Goal: Task Accomplishment & Management: Manage account settings

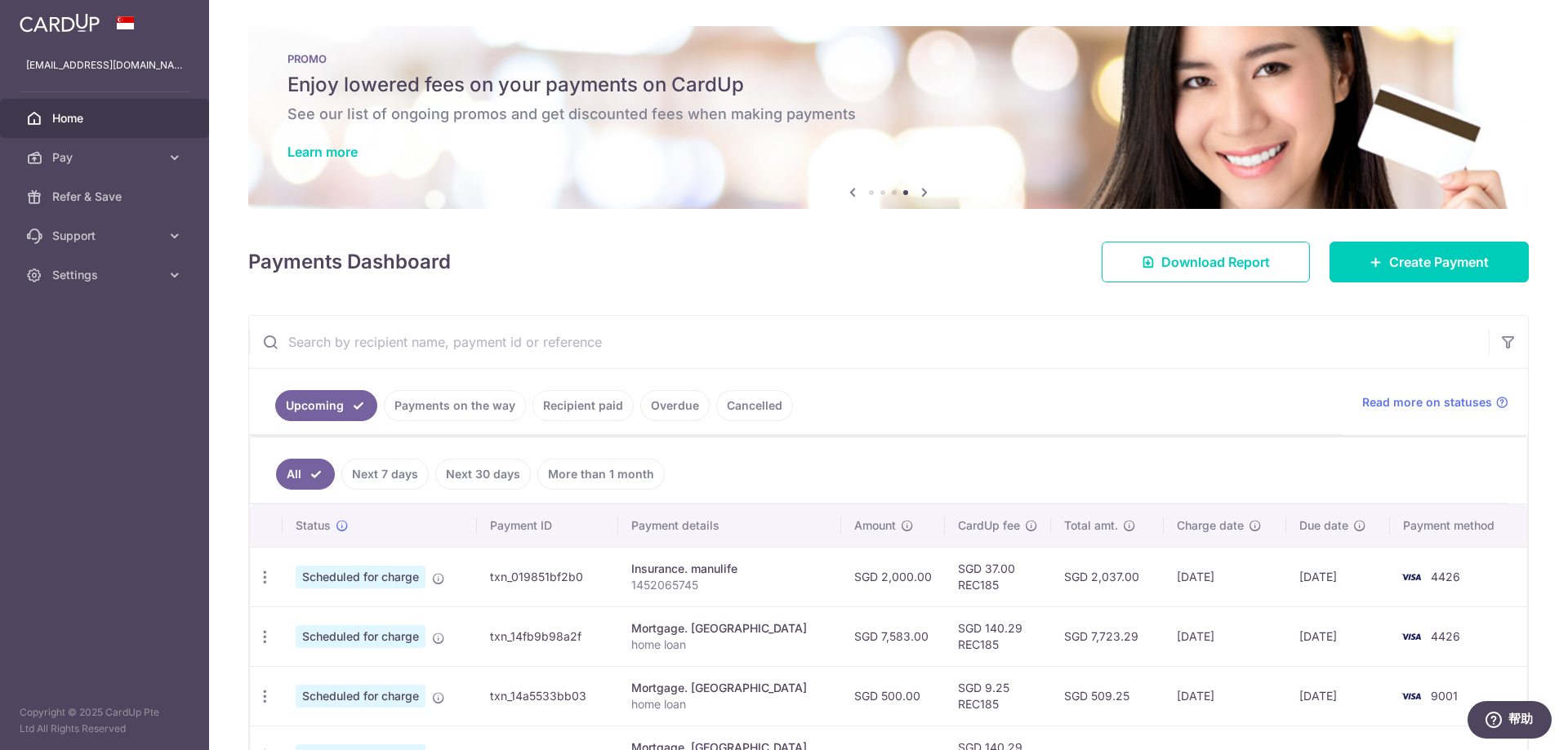
click at [565, 408] on link "Recipient paid" at bounding box center [583, 406] width 101 height 31
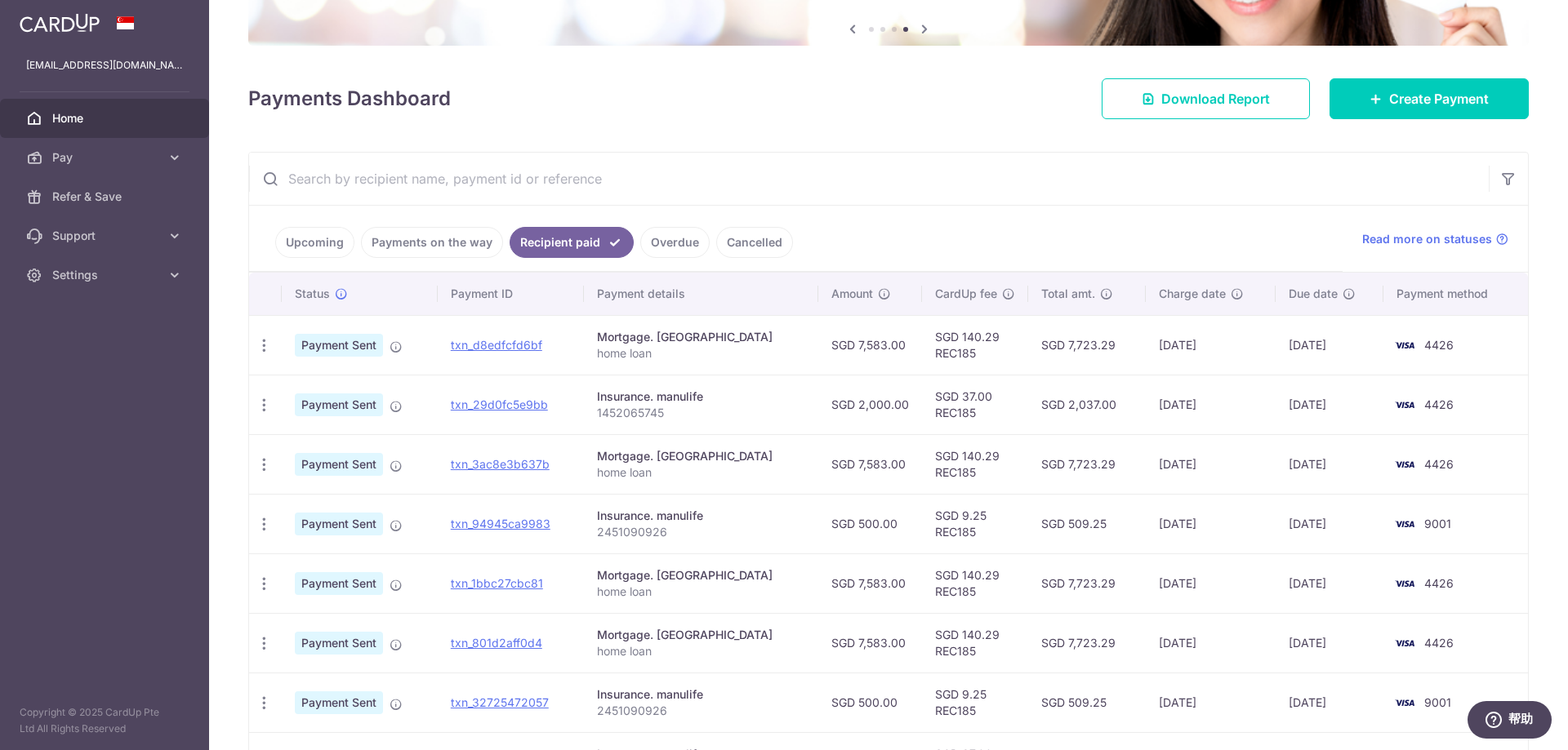
scroll to position [245, 0]
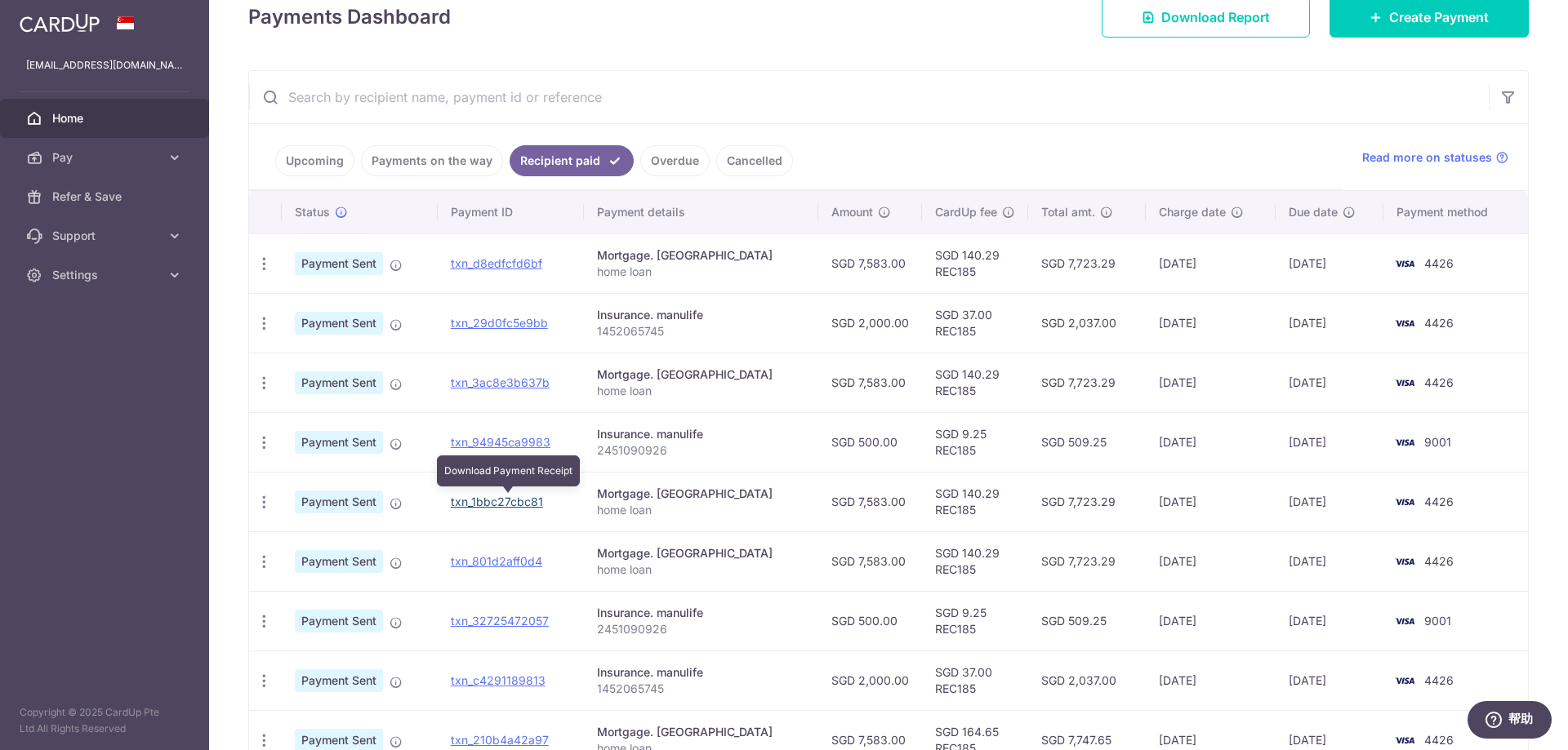
click at [524, 503] on link "txn_1bbc27cbc81" at bounding box center [497, 502] width 92 height 14
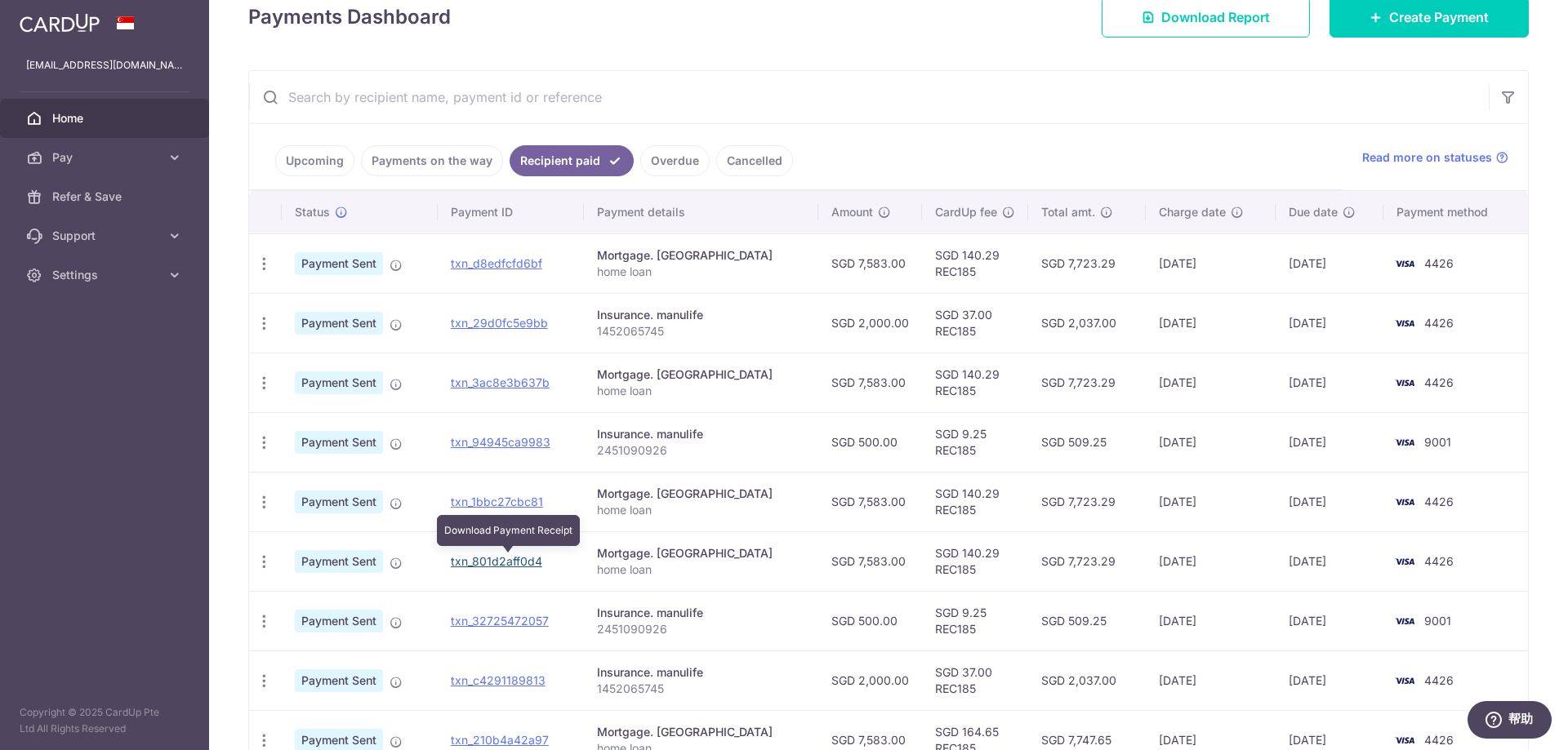
drag, startPoint x: 513, startPoint y: 559, endPoint x: 858, endPoint y: 51, distance: 614.1
click at [513, 559] on link "txn_801d2aff0d4" at bounding box center [496, 561] width 91 height 14
click at [145, 272] on span "Settings" at bounding box center [106, 275] width 108 height 16
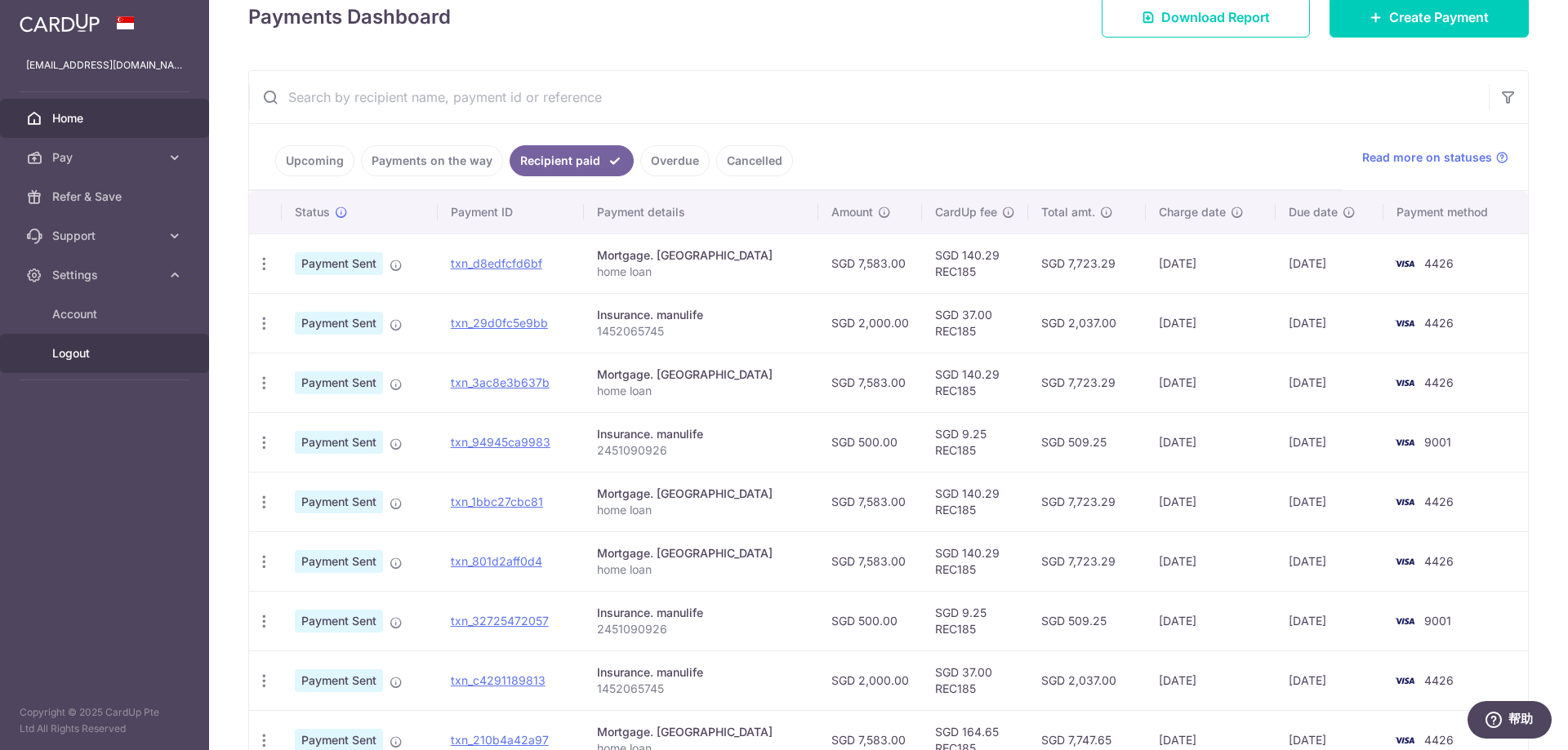
click at [86, 352] on span "Logout" at bounding box center [106, 353] width 108 height 16
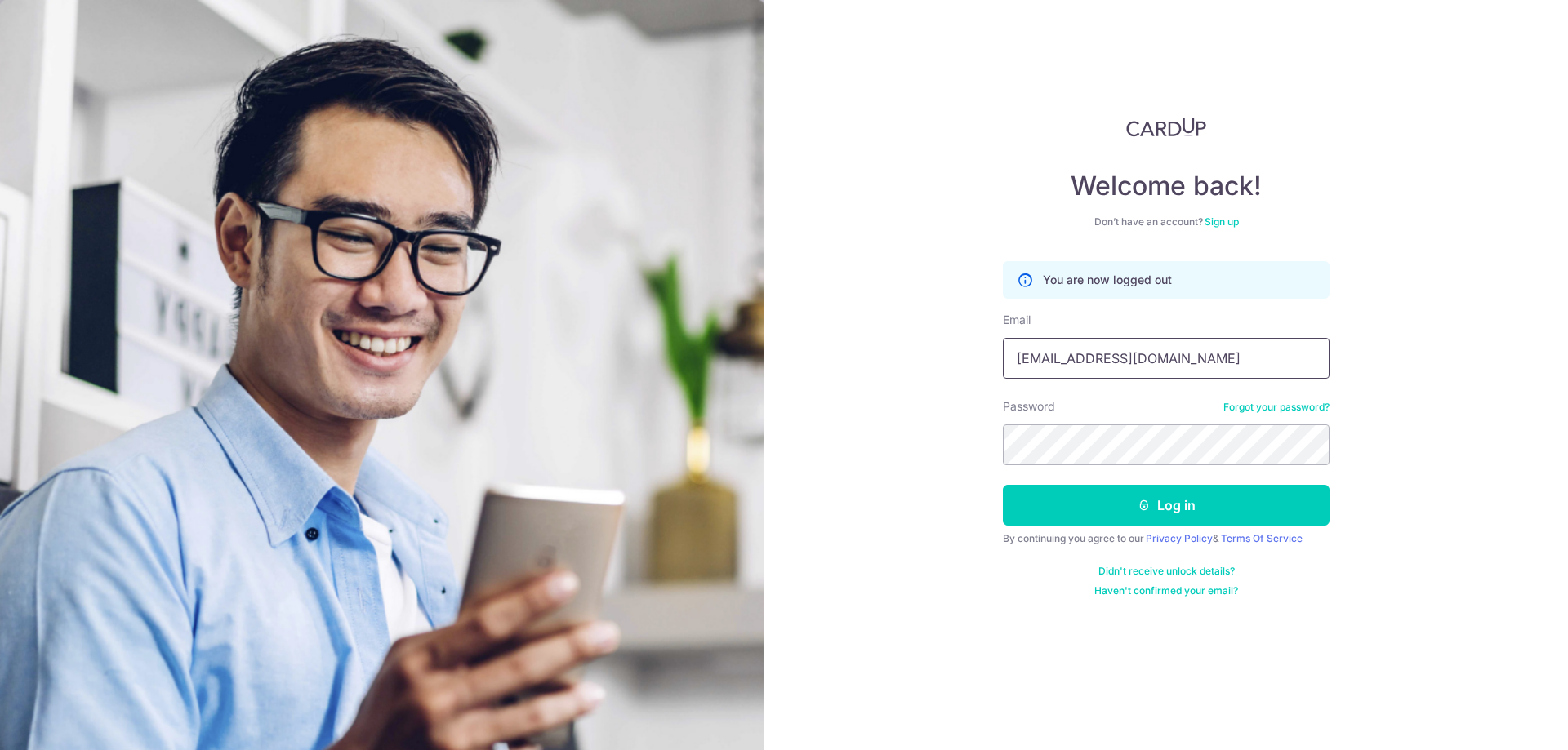
click at [1151, 366] on input "[EMAIL_ADDRESS][DOMAIN_NAME]" at bounding box center [1166, 358] width 327 height 41
type input "valching411@gmail.com"
click at [1126, 500] on button "Log in" at bounding box center [1166, 505] width 327 height 41
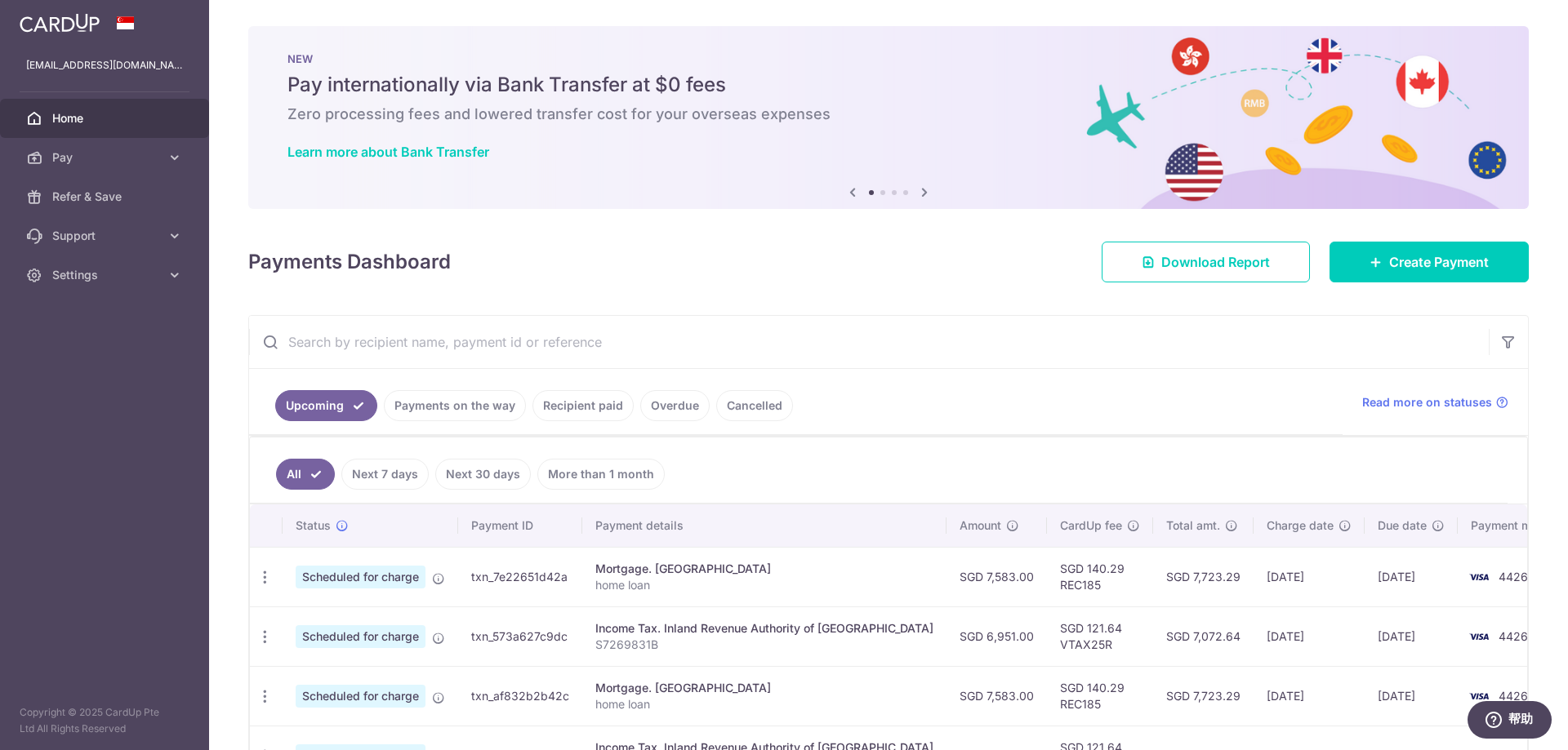
click at [552, 406] on link "Recipient paid" at bounding box center [583, 406] width 101 height 31
